Goal: Task Accomplishment & Management: Manage account settings

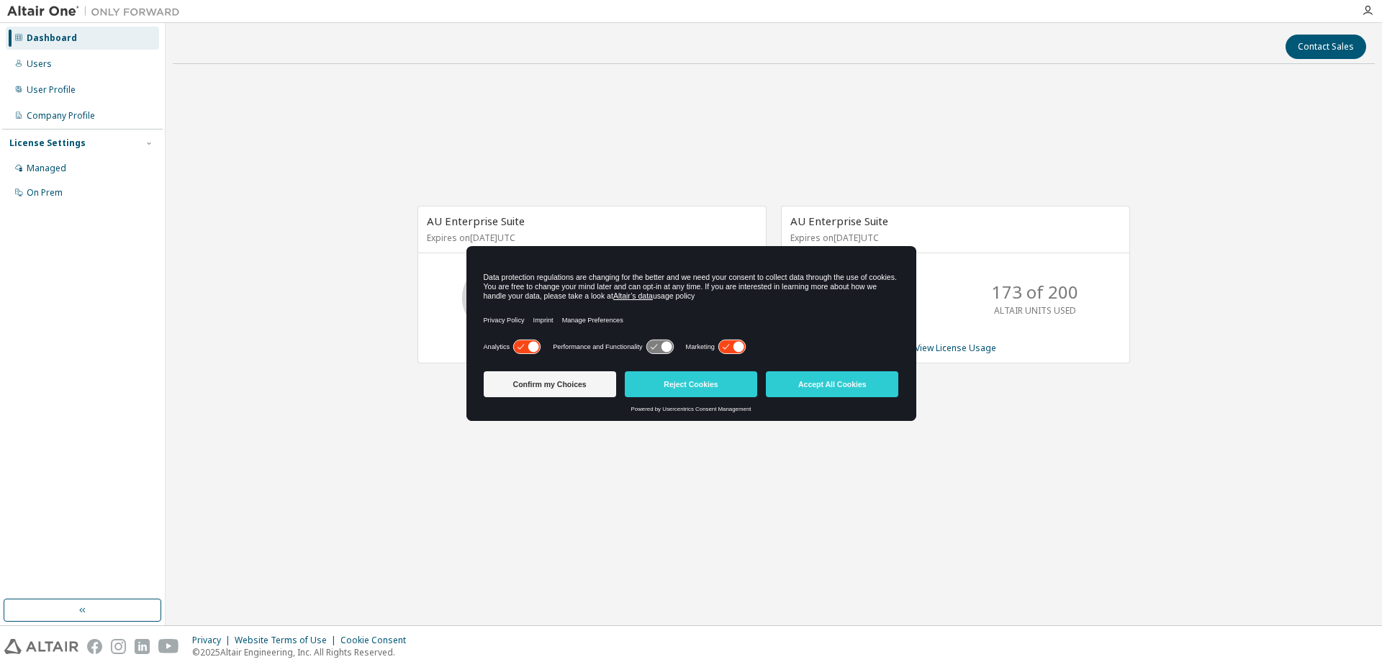
click at [1133, 544] on div "Contact Sales AU Enterprise Suite Expires on December 4, 2025 UTC 71.5 of 180 A…" at bounding box center [774, 324] width 1202 height 588
click at [758, 158] on div "AU Enterprise Suite Expires on December 4, 2025 UTC 71.5 of 180 ALTAIR UNITS US…" at bounding box center [774, 293] width 1202 height 434
click at [734, 384] on button "Reject Cookies" at bounding box center [691, 384] width 132 height 26
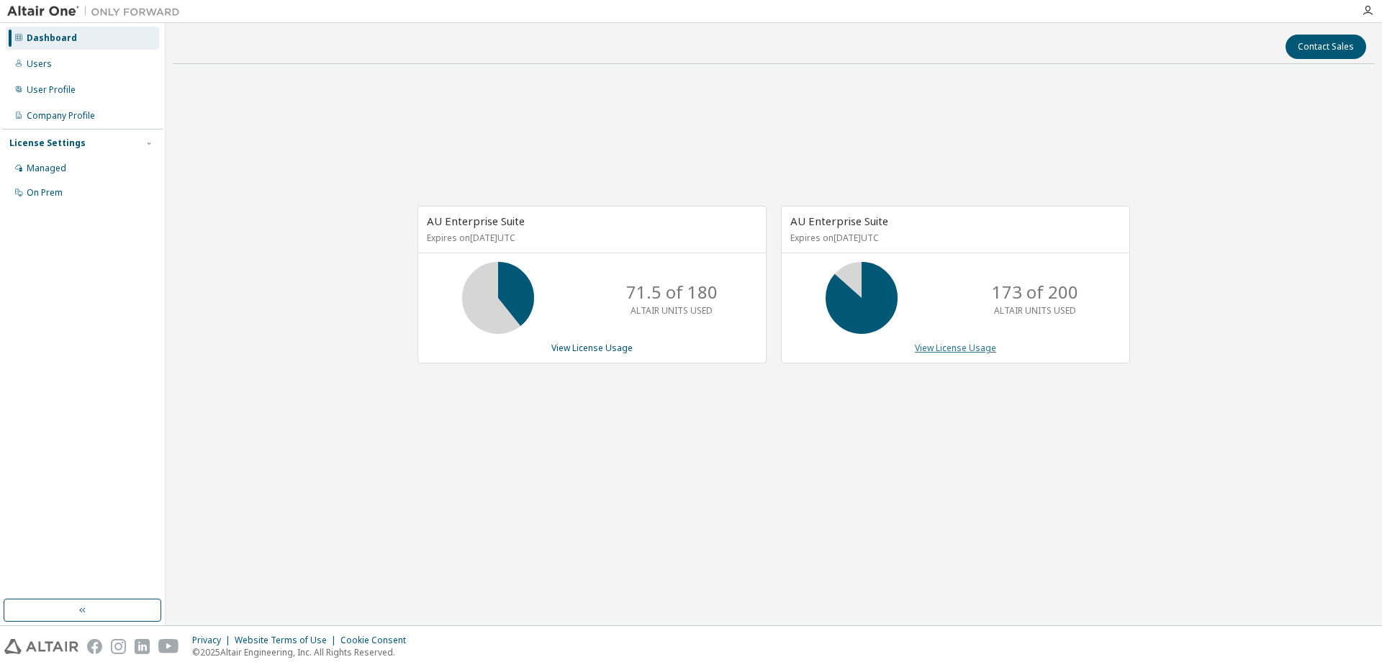
click at [925, 350] on link "View License Usage" at bounding box center [955, 348] width 81 height 12
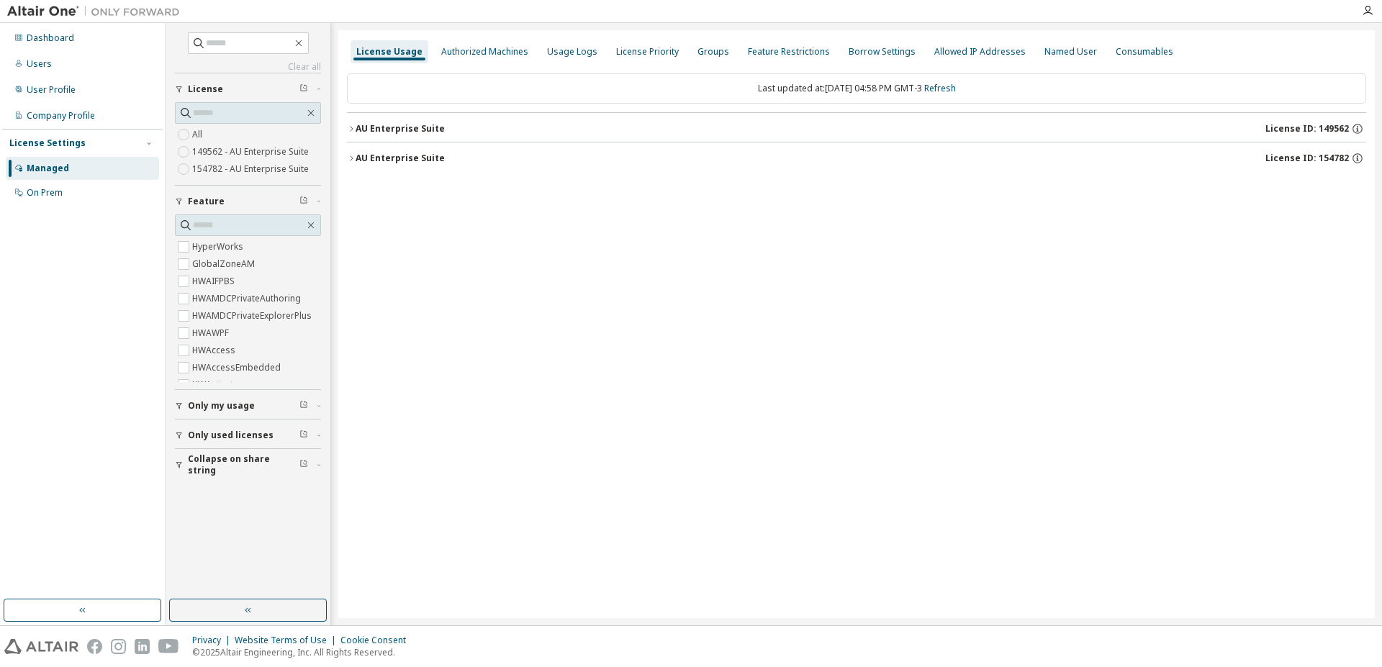
click at [182, 439] on icon "button" at bounding box center [179, 435] width 9 height 9
click at [355, 127] on icon "button" at bounding box center [351, 128] width 9 height 9
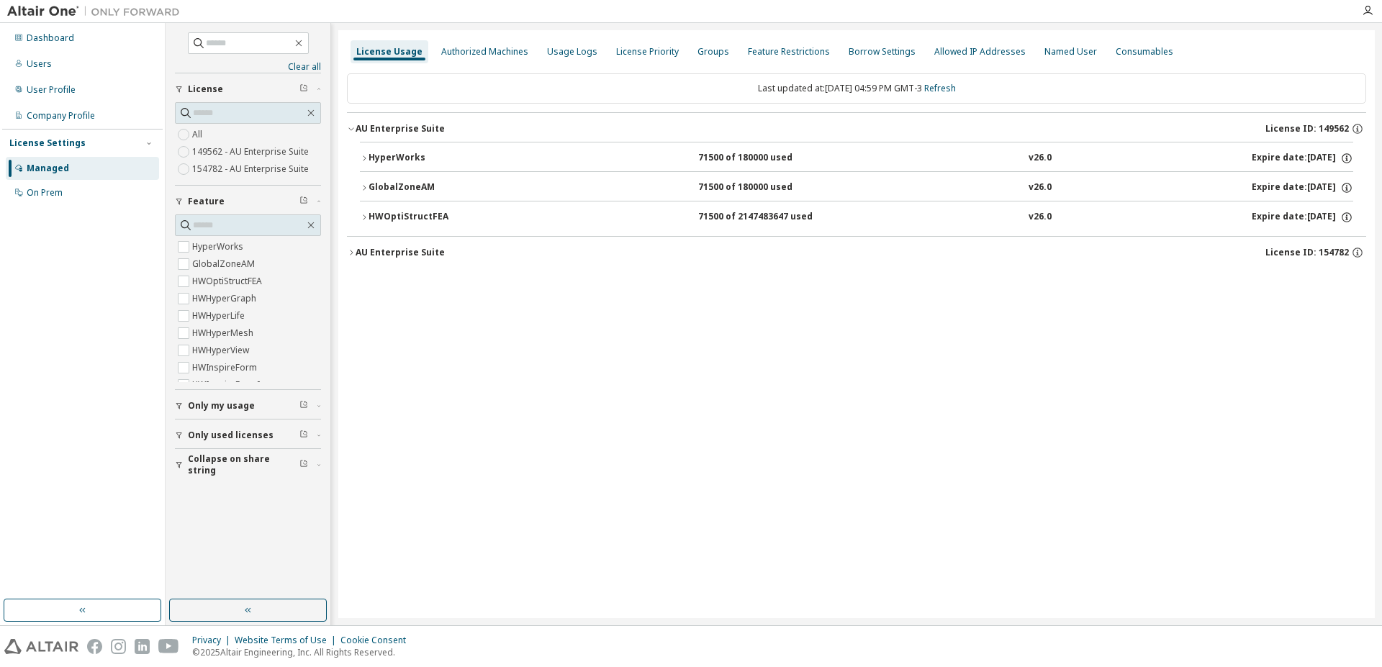
click at [355, 254] on div "AU Enterprise Suite" at bounding box center [399, 253] width 89 height 12
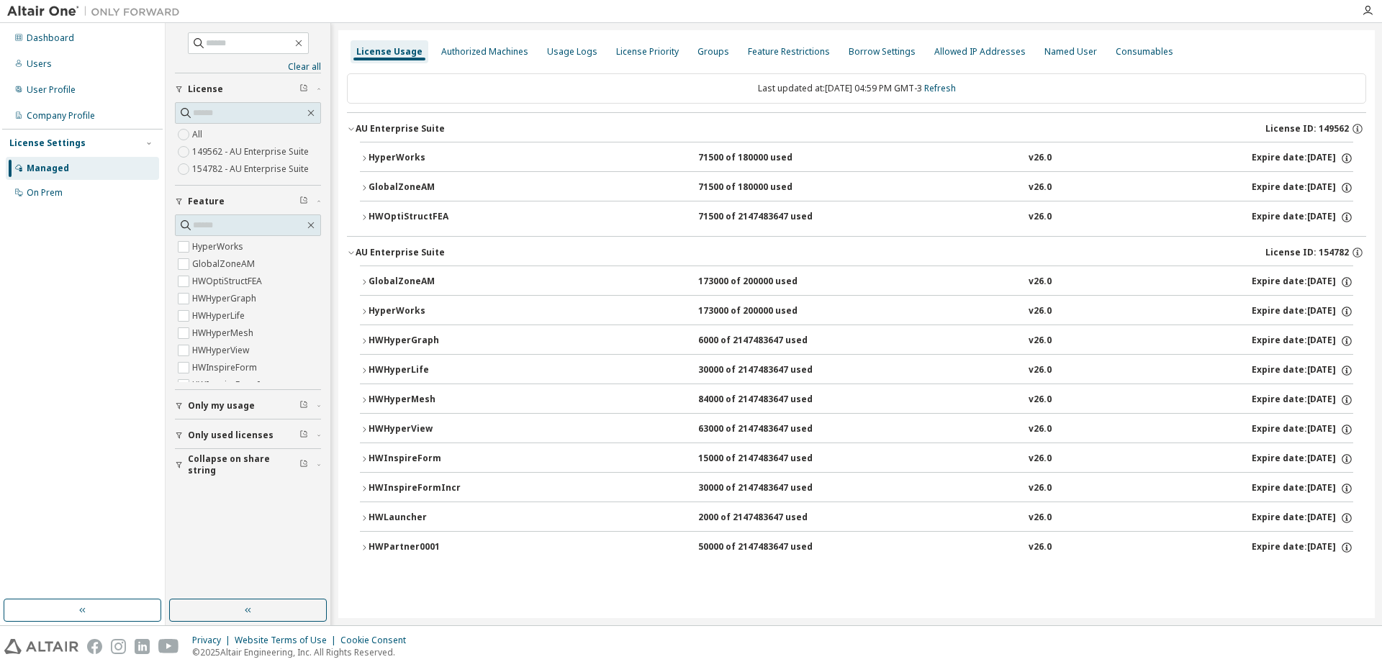
click at [397, 547] on div "HWPartner0001" at bounding box center [433, 547] width 130 height 13
click at [366, 544] on icon "button" at bounding box center [364, 547] width 9 height 9
click at [372, 546] on div "HWPartner0001" at bounding box center [433, 547] width 130 height 13
click at [1329, 575] on icon at bounding box center [1333, 578] width 9 height 11
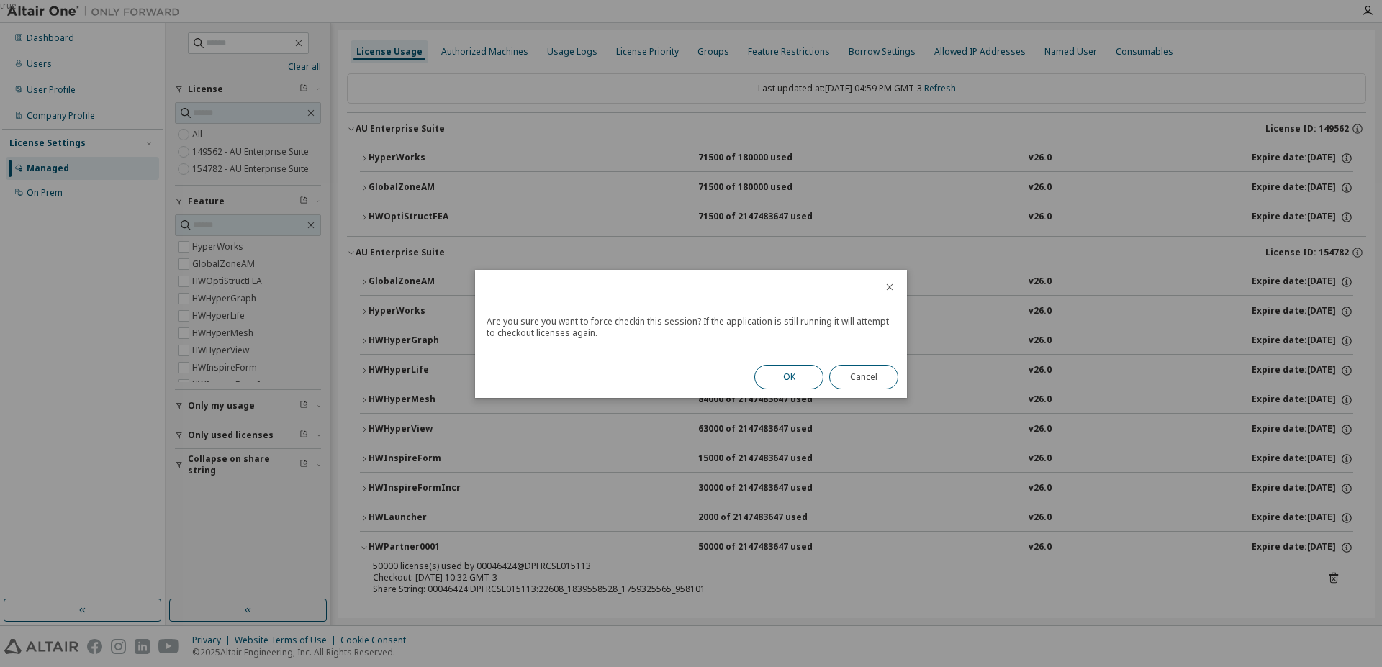
click at [804, 378] on button "OK" at bounding box center [788, 377] width 69 height 24
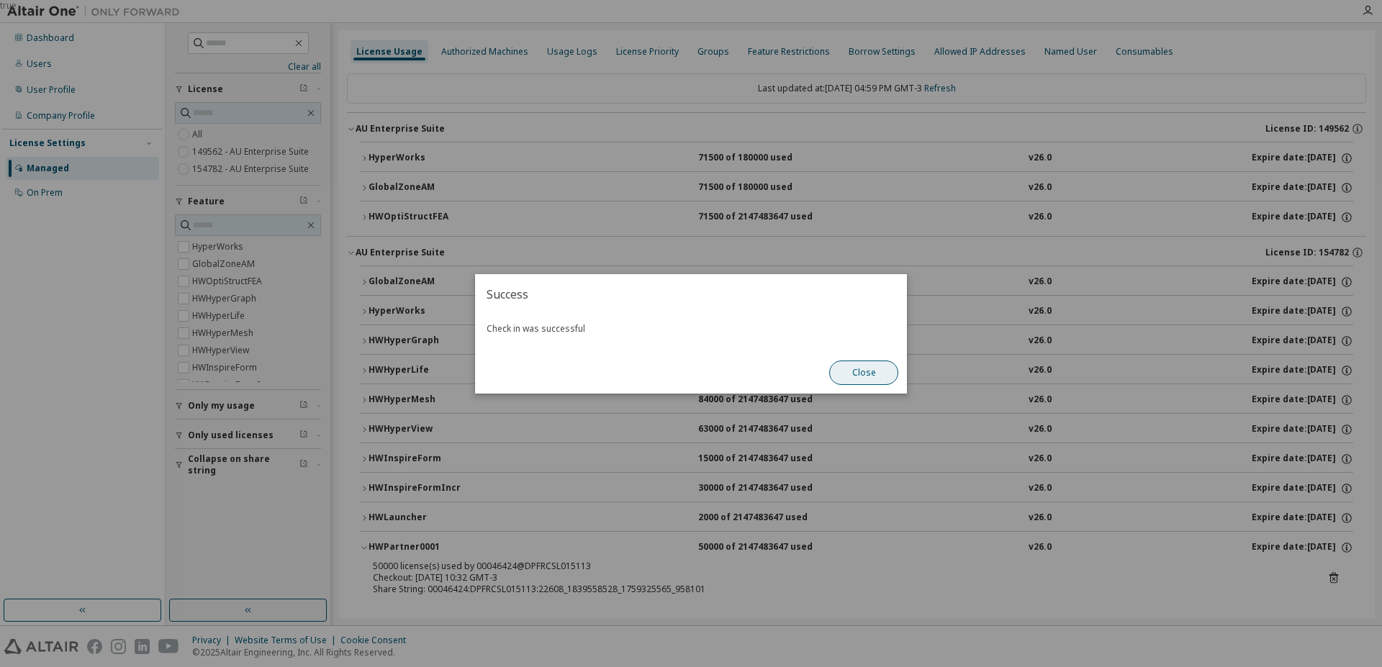
click at [845, 380] on button "Close" at bounding box center [863, 373] width 69 height 24
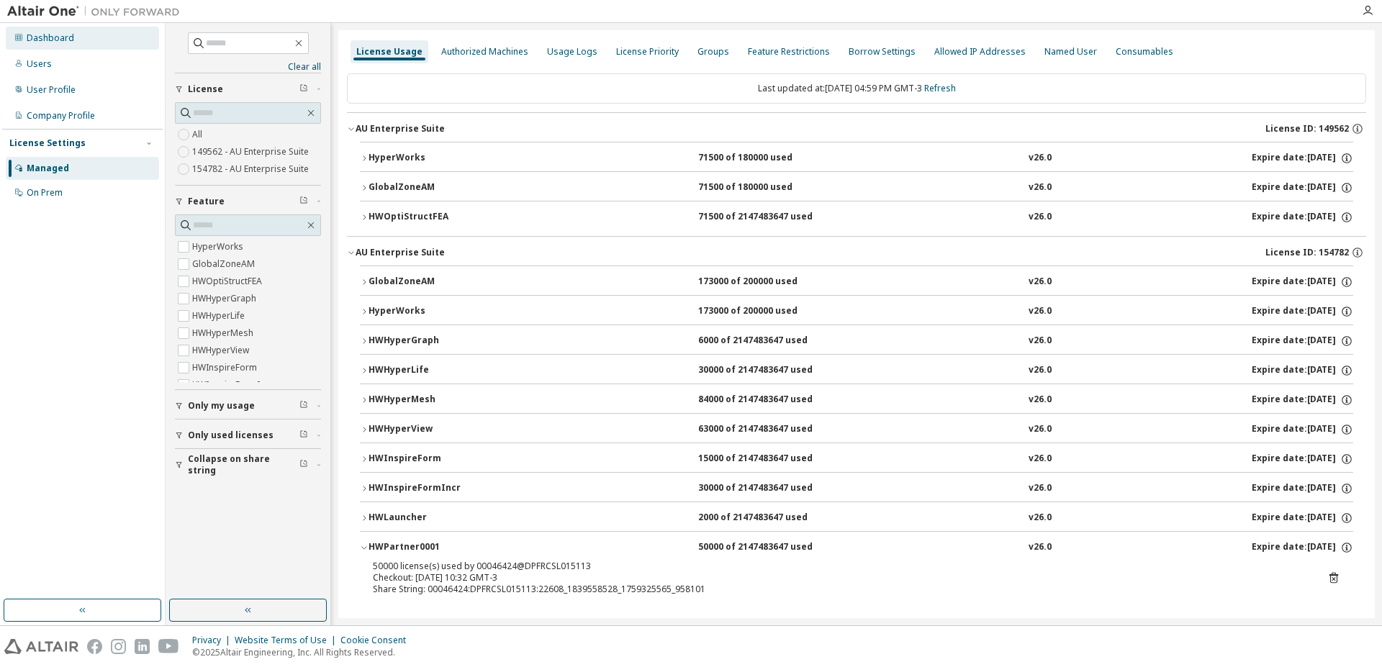
click at [60, 40] on div "Dashboard" at bounding box center [50, 38] width 47 height 12
